Goal: Check status

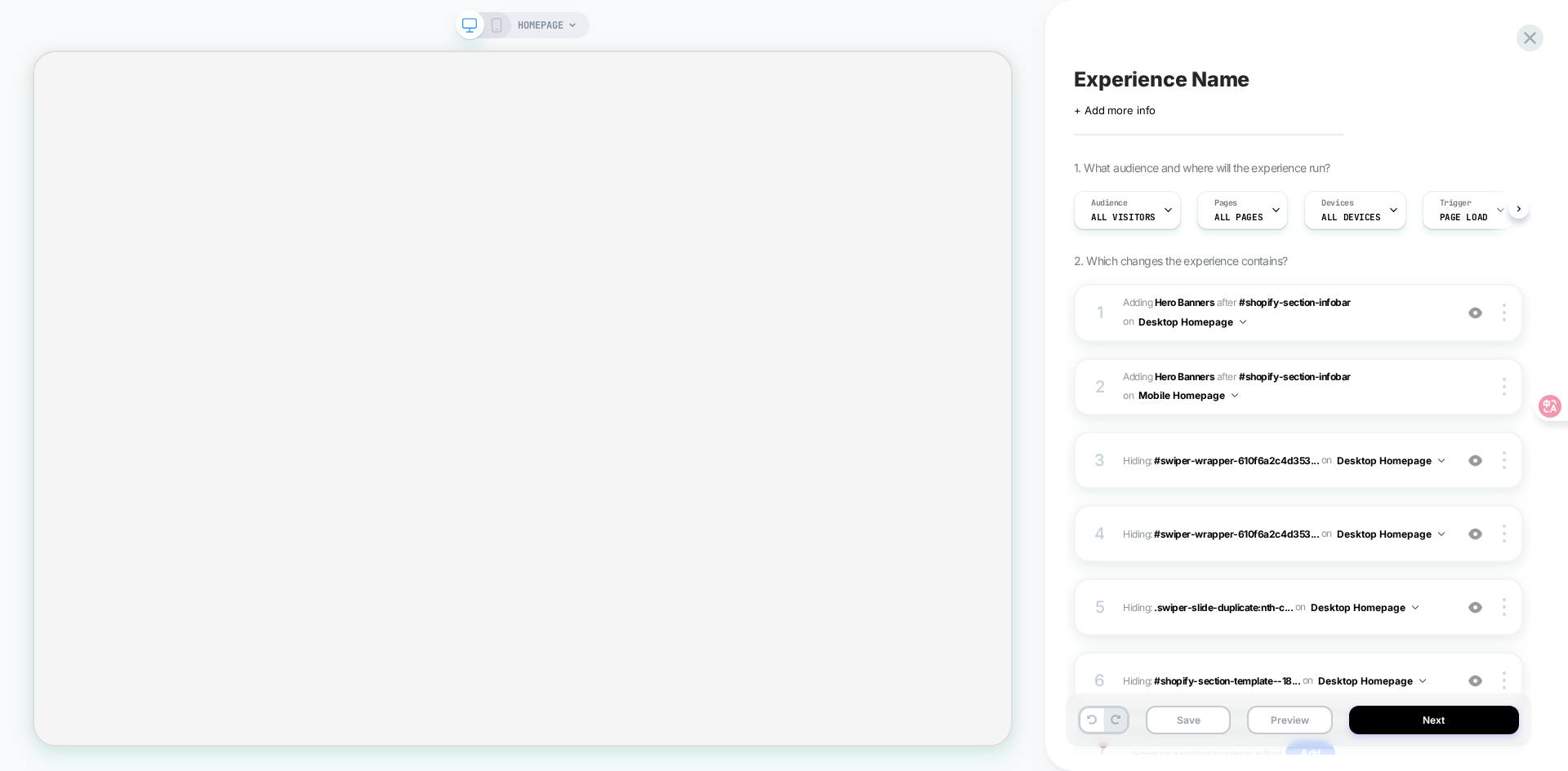
scroll to position [0, 1]
click at [1184, 732] on button "Save" at bounding box center [1188, 721] width 85 height 29
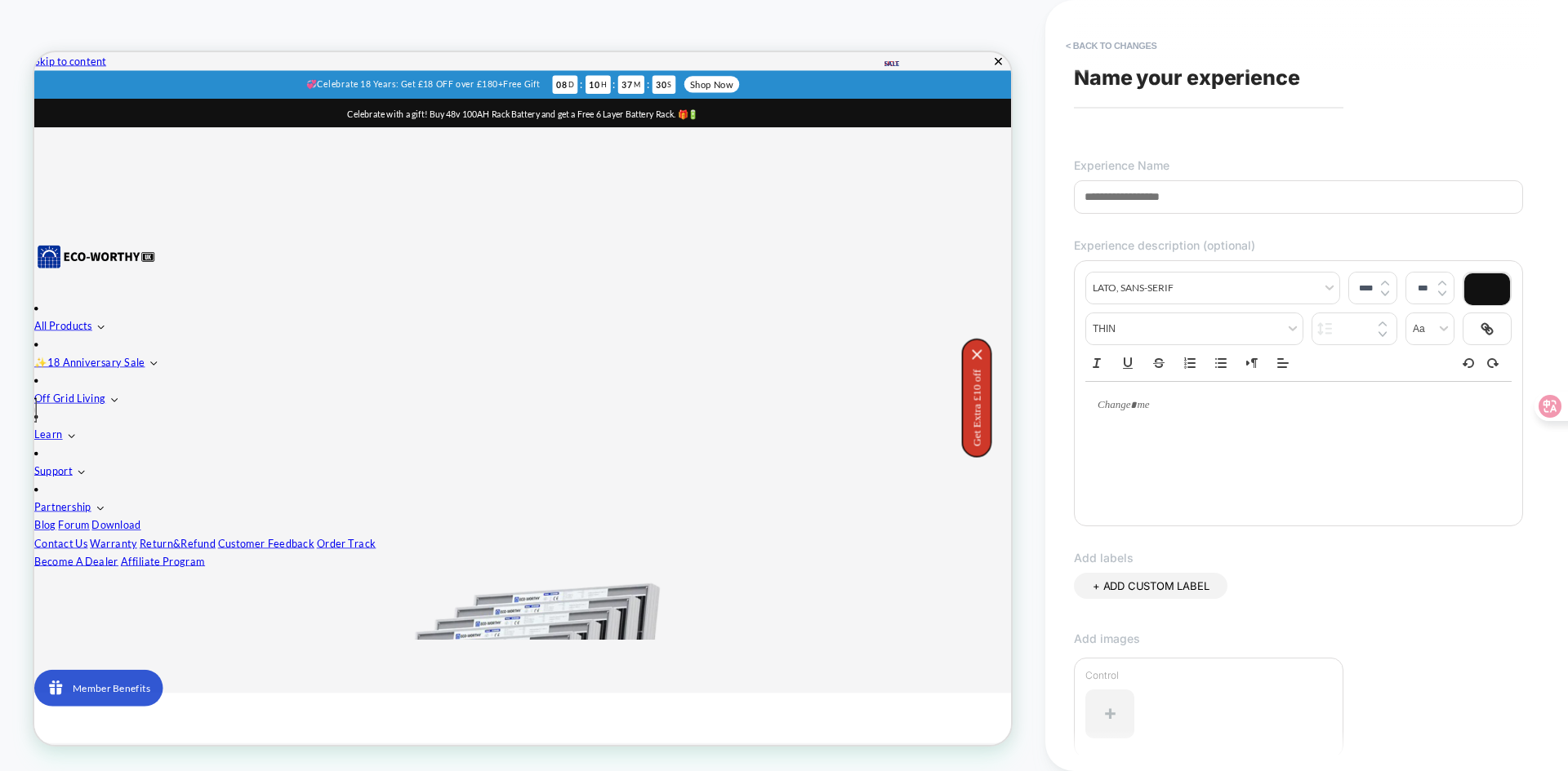
scroll to position [0, 0]
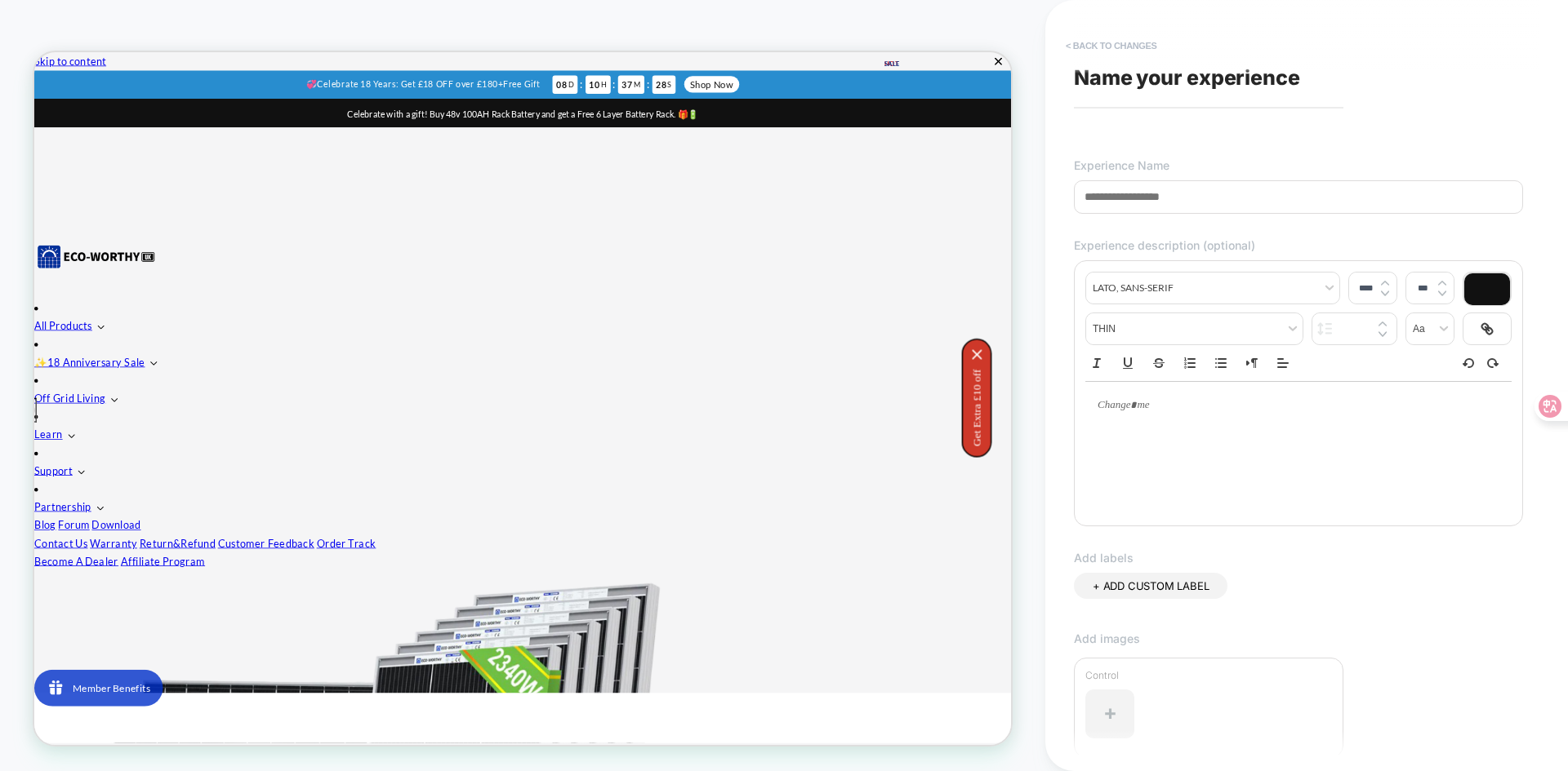
click at [1135, 51] on button "< Back to changes" at bounding box center [1111, 45] width 107 height 26
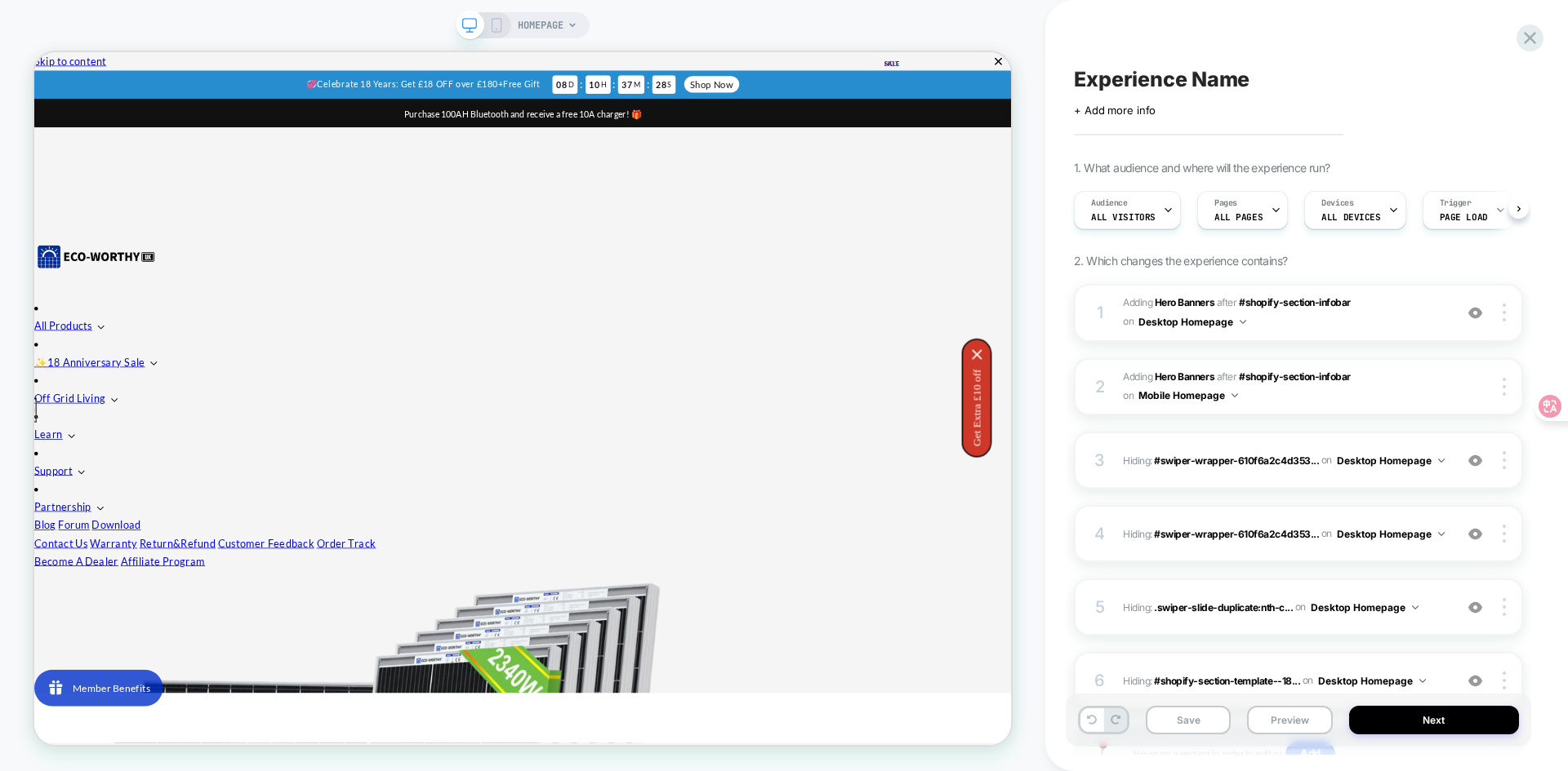
scroll to position [0, 1]
click at [1535, 23] on div "Experience Name Click to edit experience details + Add more info 1. What audien…" at bounding box center [1306, 385] width 465 height 771
click at [1529, 29] on icon at bounding box center [1530, 38] width 22 height 22
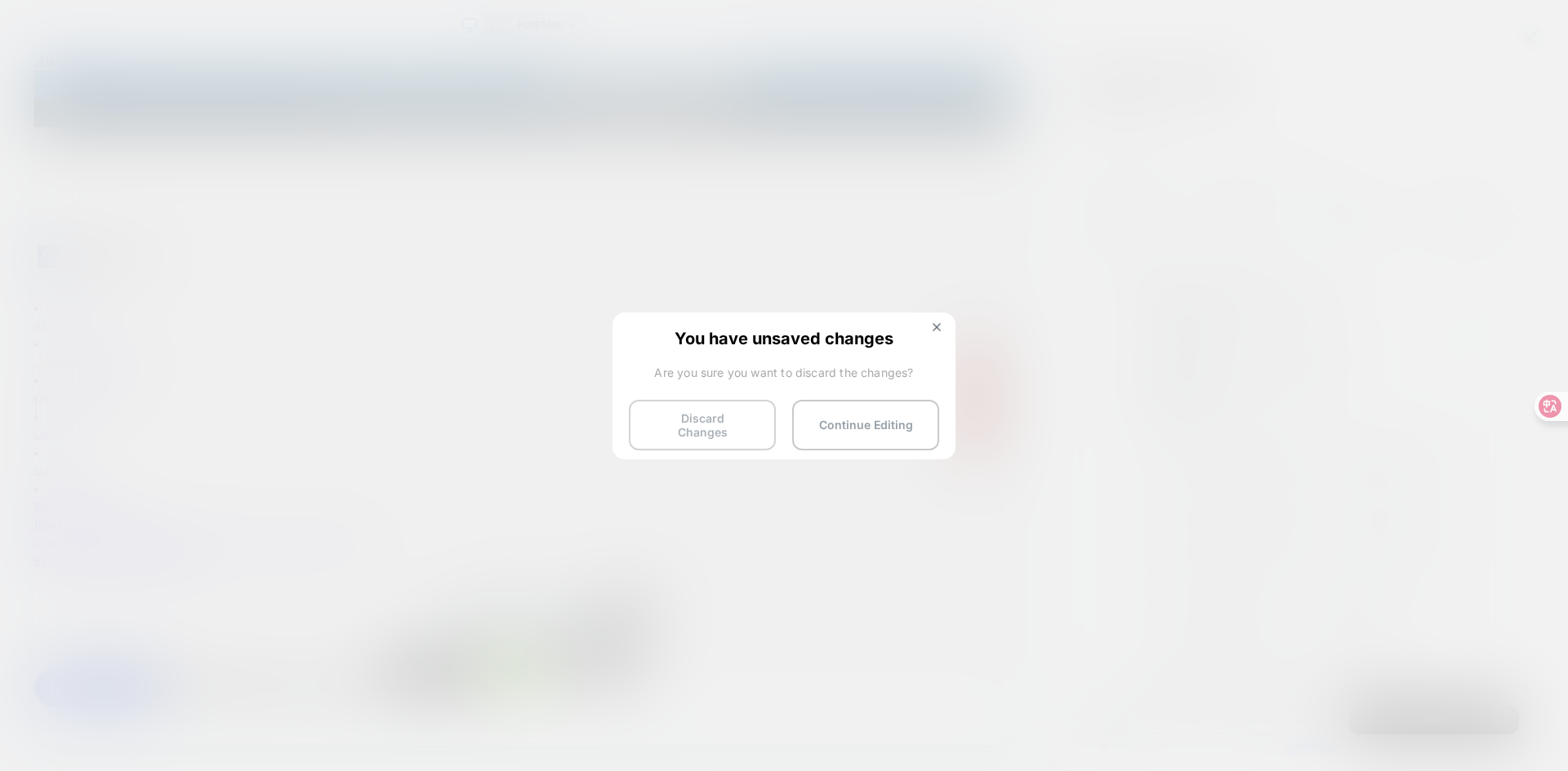
click at [736, 426] on button "Discard Changes" at bounding box center [702, 424] width 147 height 50
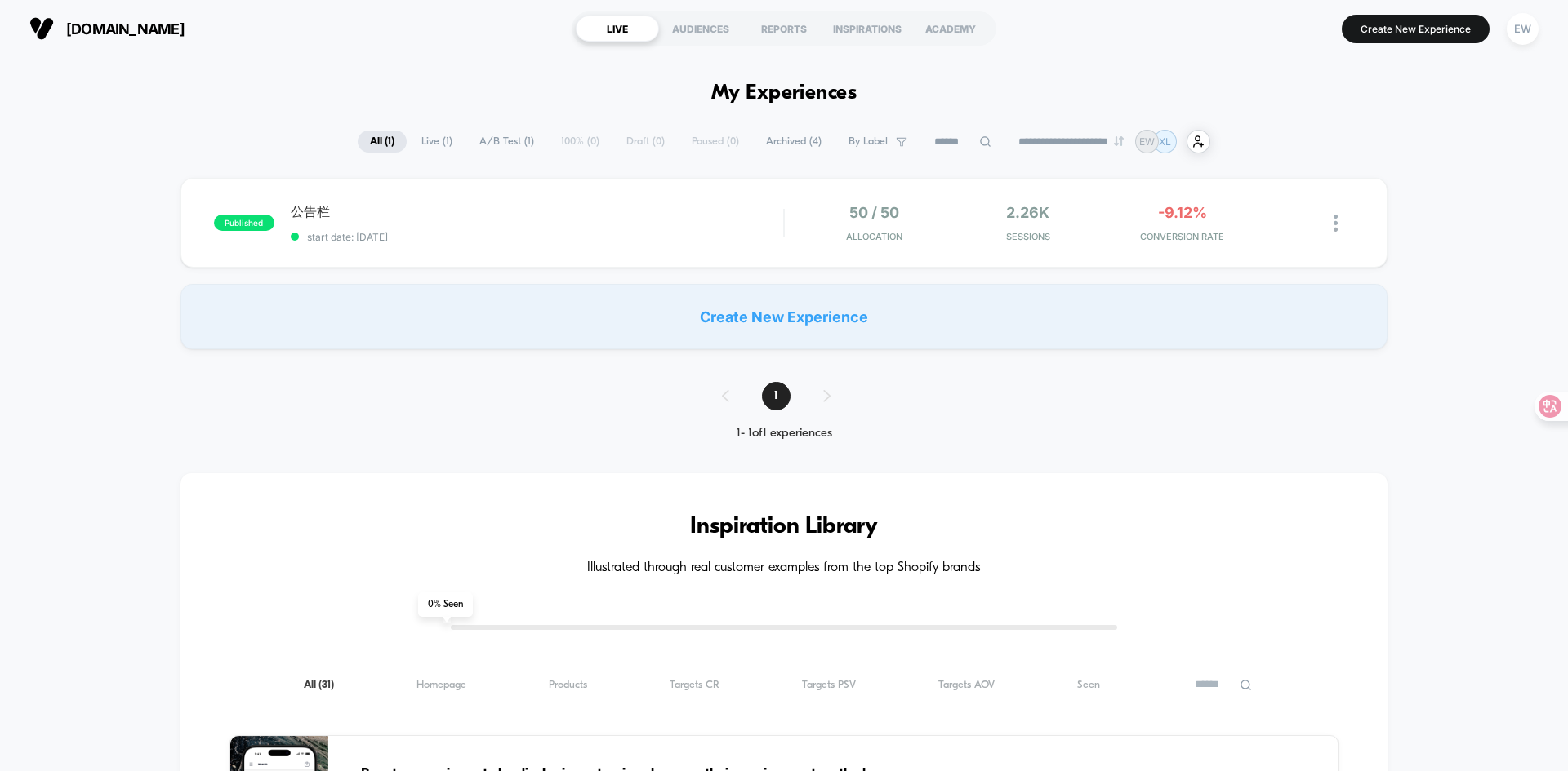
click at [1248, 218] on div "-9.12% CONVERSION RATE" at bounding box center [1182, 223] width 147 height 38
